Goal: Information Seeking & Learning: Learn about a topic

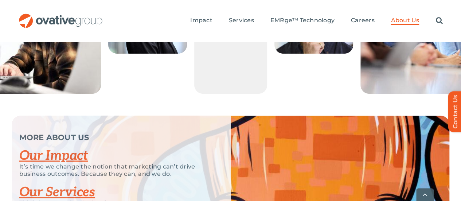
scroll to position [1562, 0]
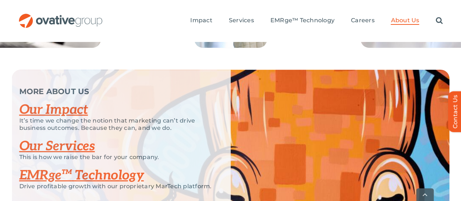
click at [62, 102] on link "Our Impact" at bounding box center [53, 110] width 69 height 16
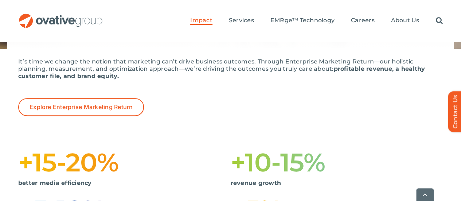
scroll to position [121, 0]
click at [120, 103] on span "Explore Enterprise Marketing Return" at bounding box center [81, 106] width 103 height 7
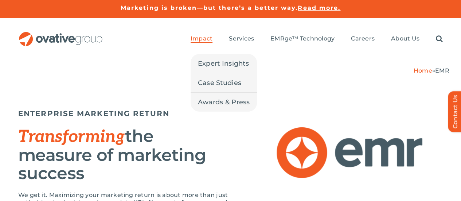
click at [209, 35] on span "Impact" at bounding box center [202, 38] width 22 height 7
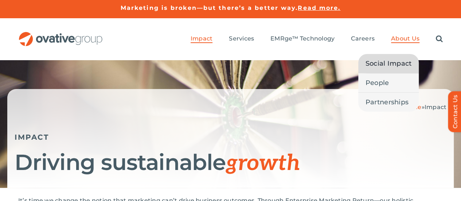
click at [401, 58] on span "Social Impact" at bounding box center [389, 63] width 46 height 10
